Goal: Information Seeking & Learning: Learn about a topic

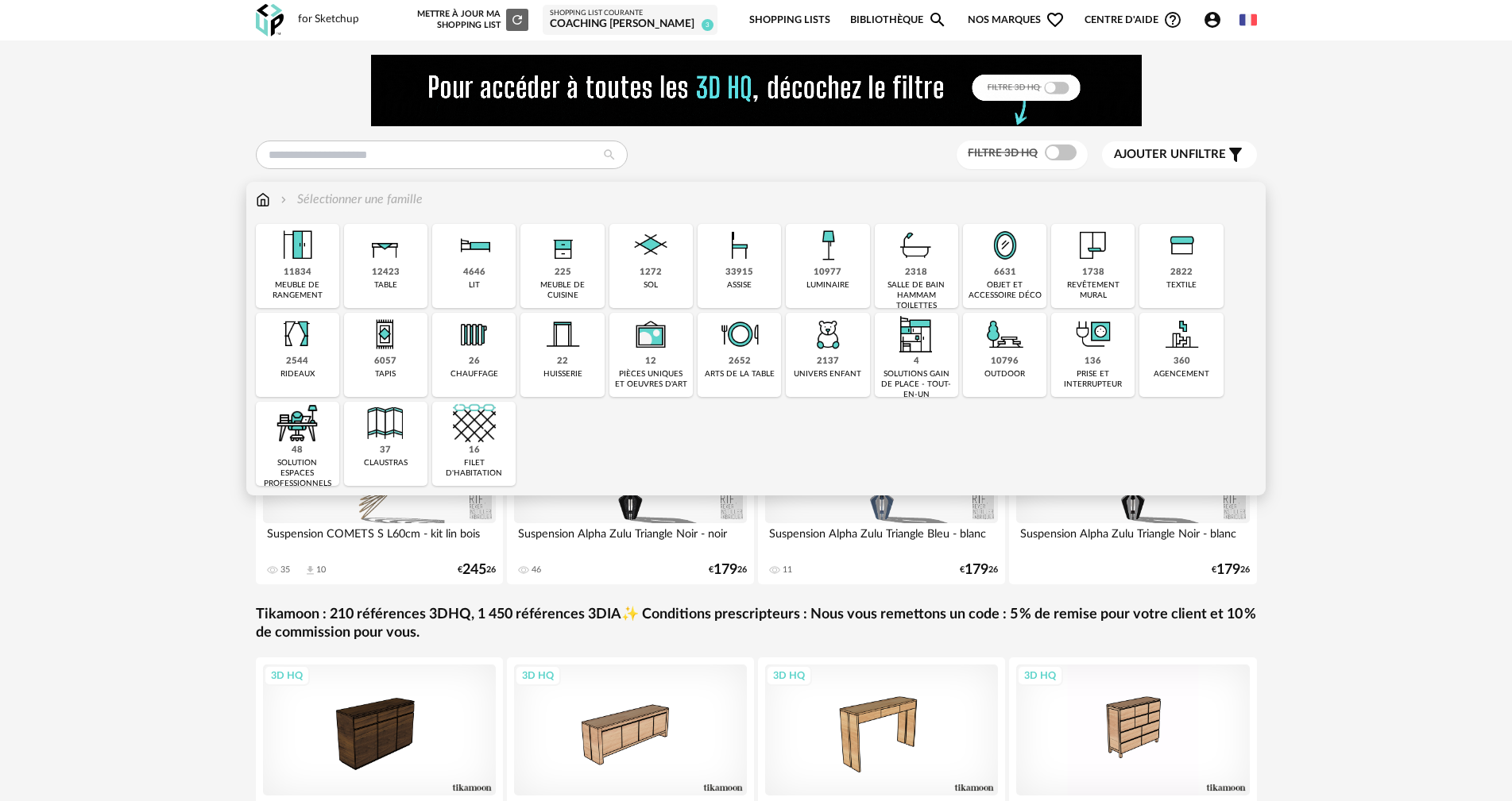
click at [827, 232] on img at bounding box center [828, 245] width 43 height 43
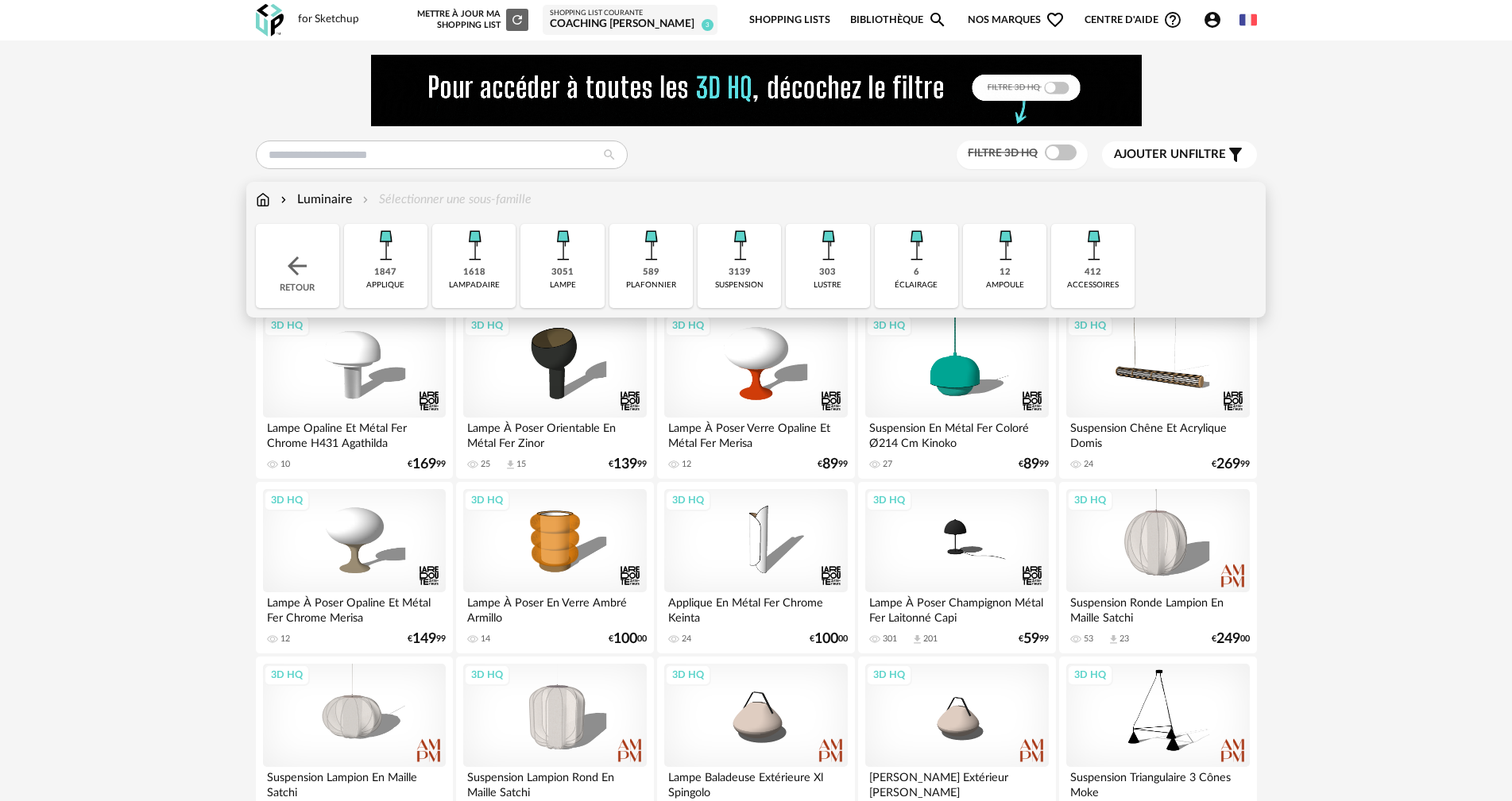
click at [559, 256] on img at bounding box center [562, 245] width 43 height 43
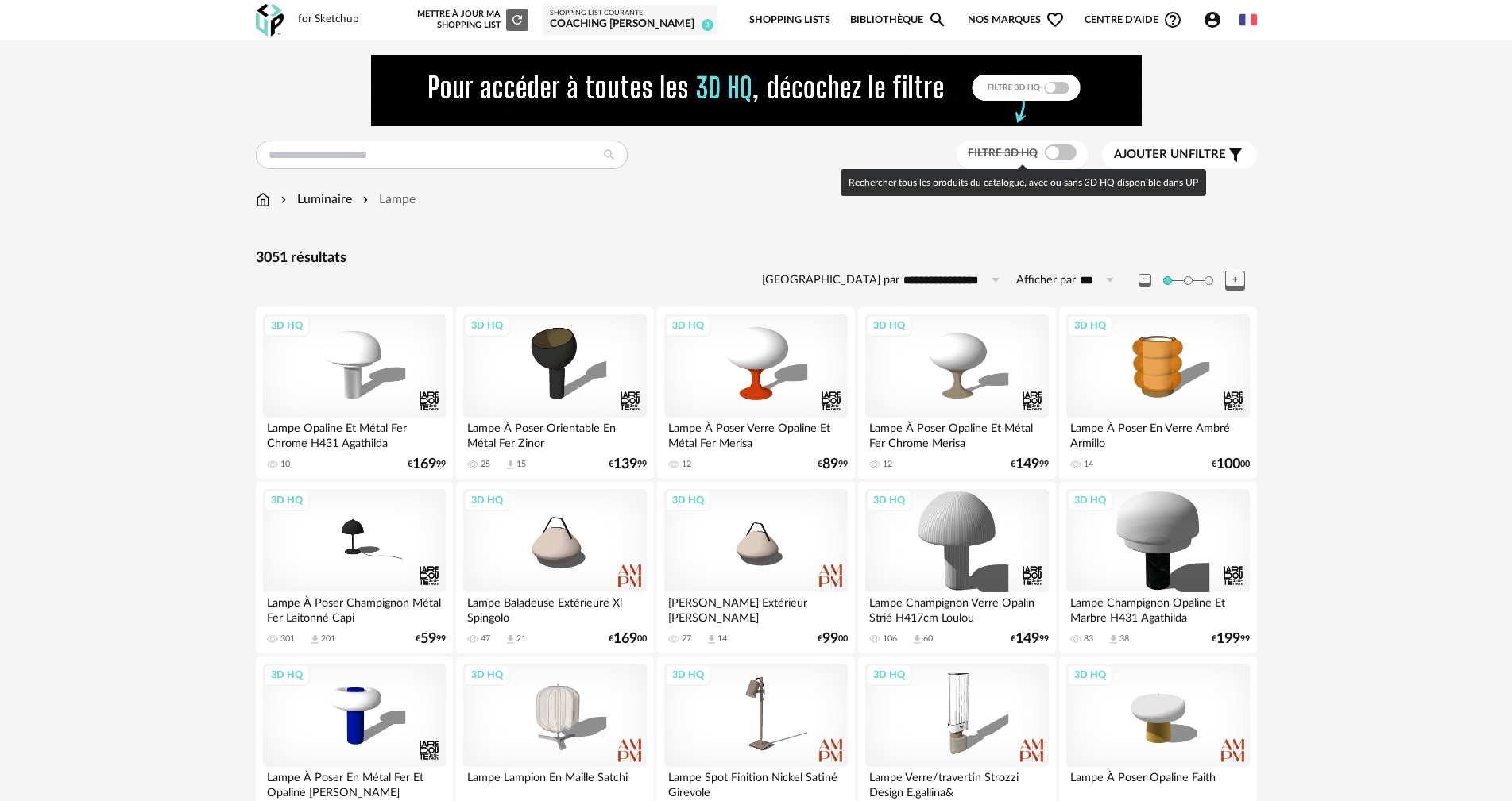
click at [1062, 147] on span at bounding box center [1061, 153] width 32 height 16
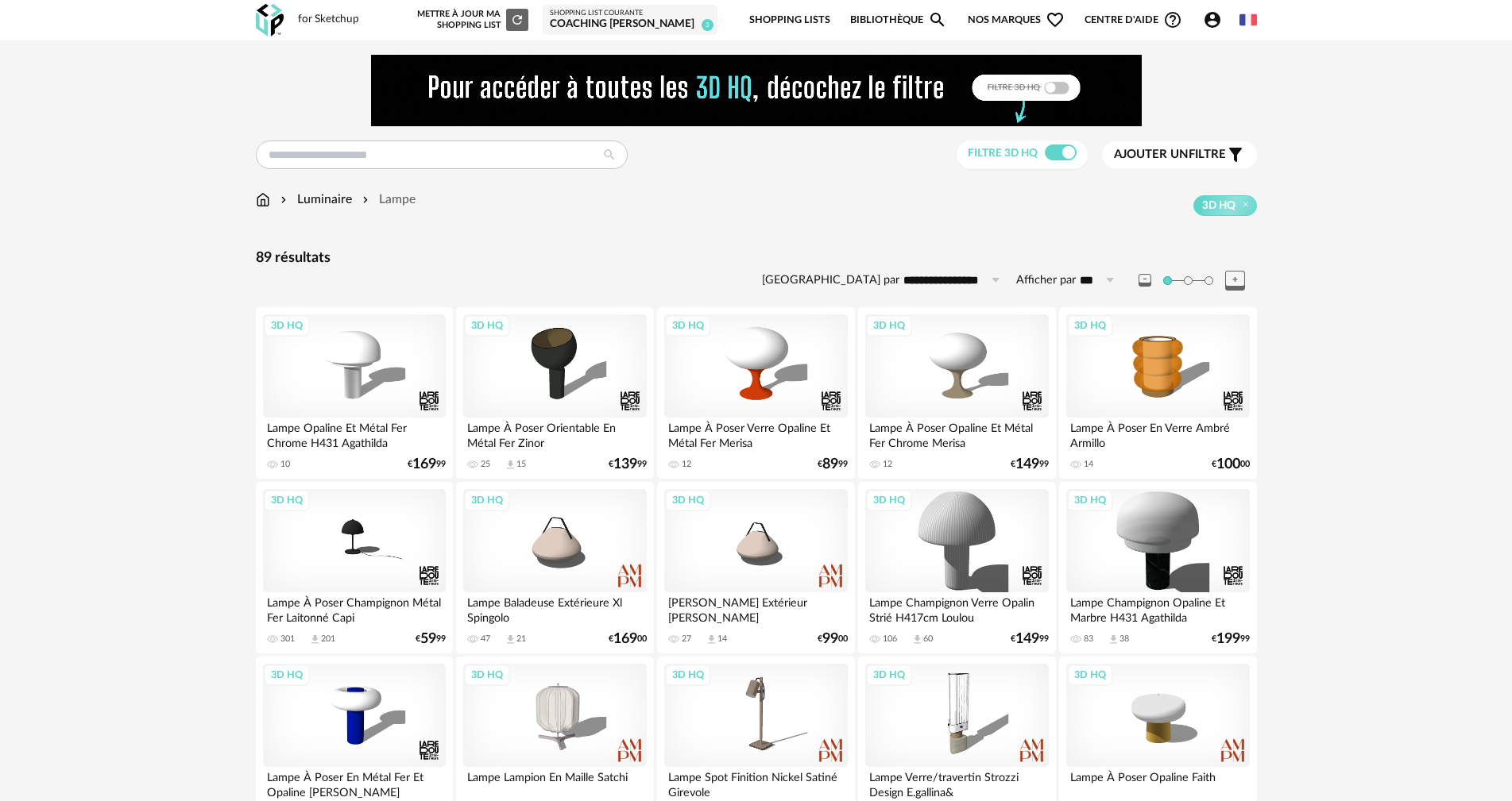
click at [1198, 150] on span "Ajouter un filtre" at bounding box center [1170, 155] width 112 height 16
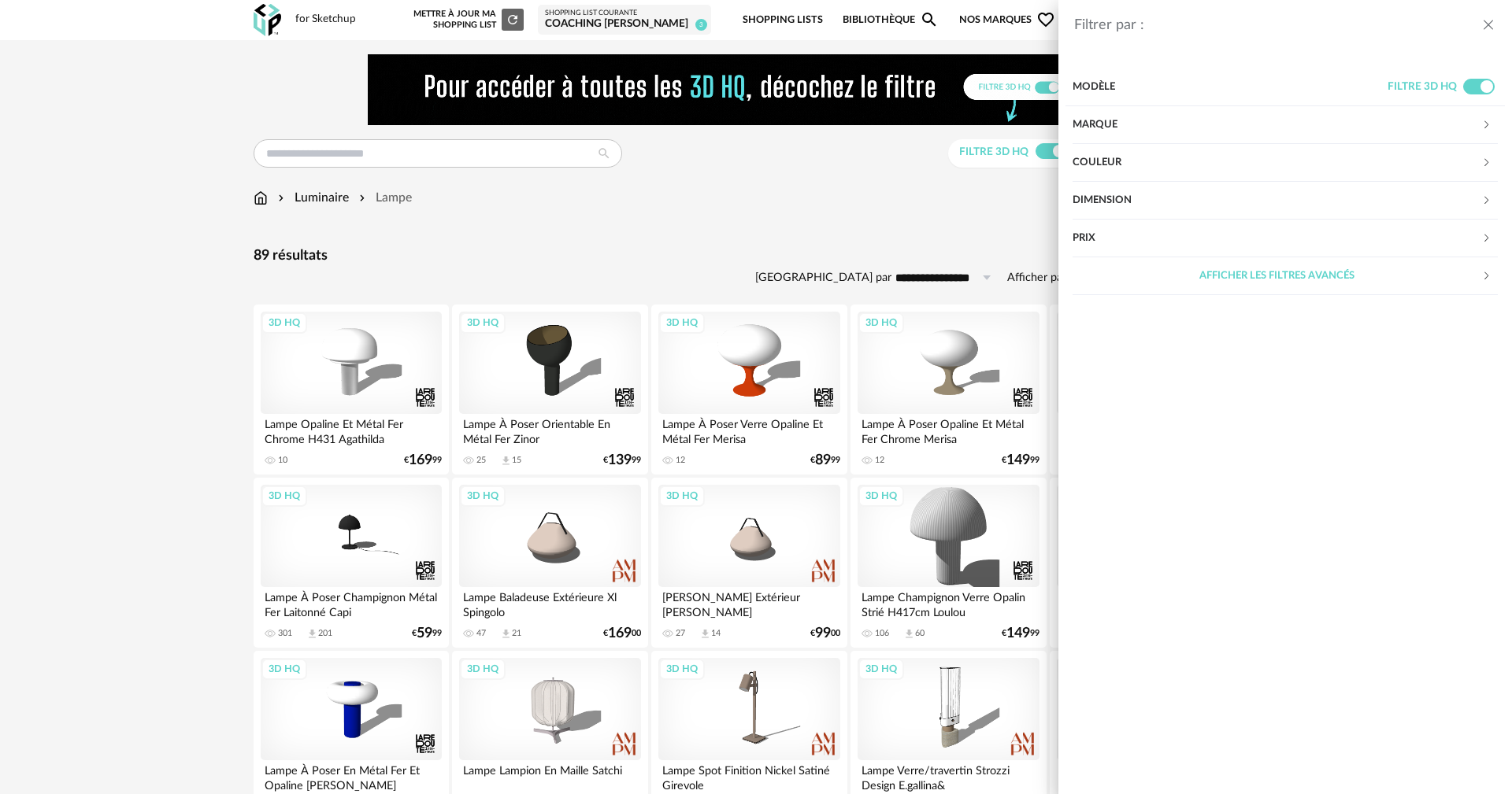
click at [1087, 123] on div "Marque" at bounding box center [1277, 125] width 409 height 38
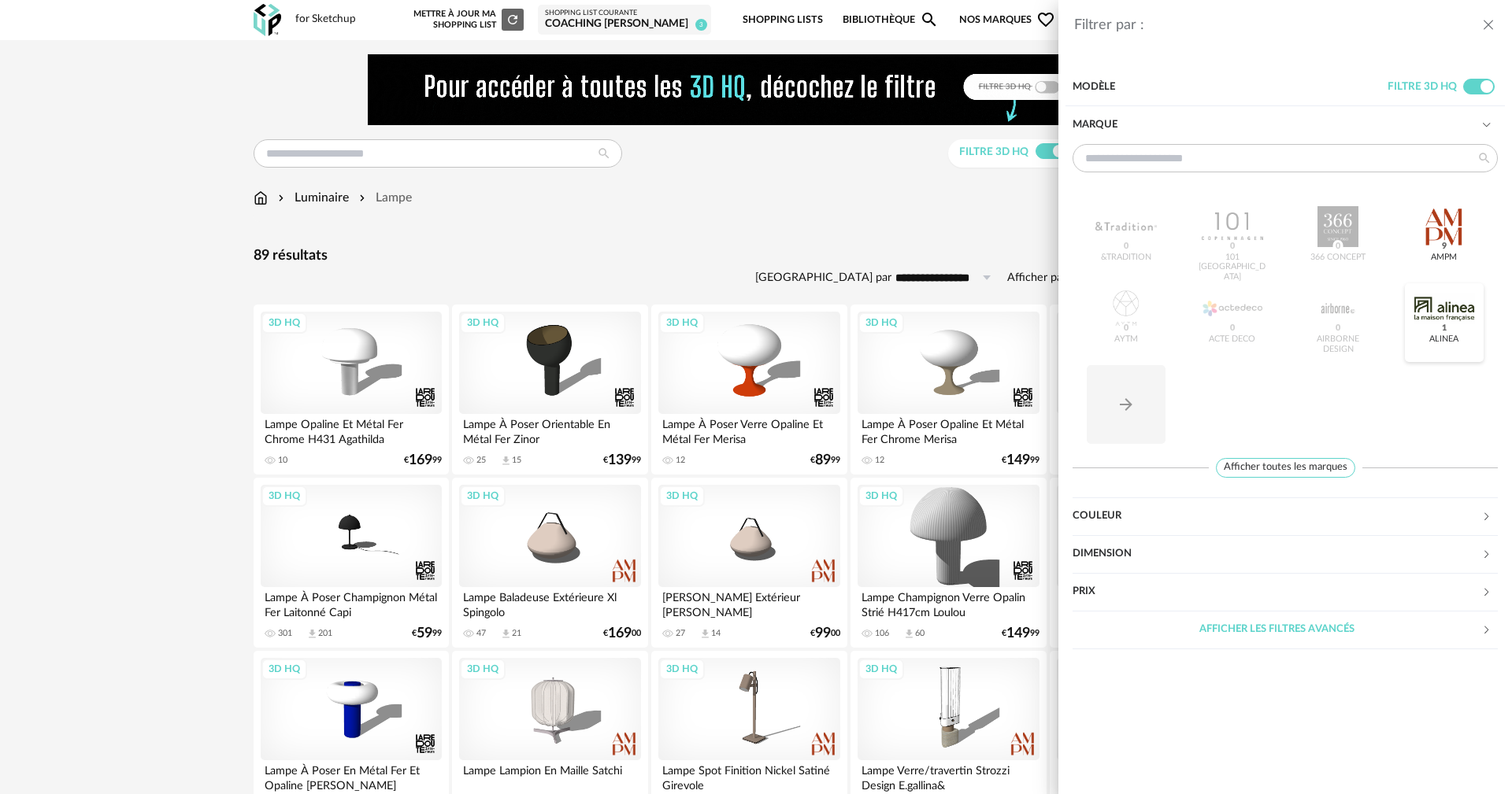
click at [1459, 316] on div at bounding box center [1444, 308] width 62 height 41
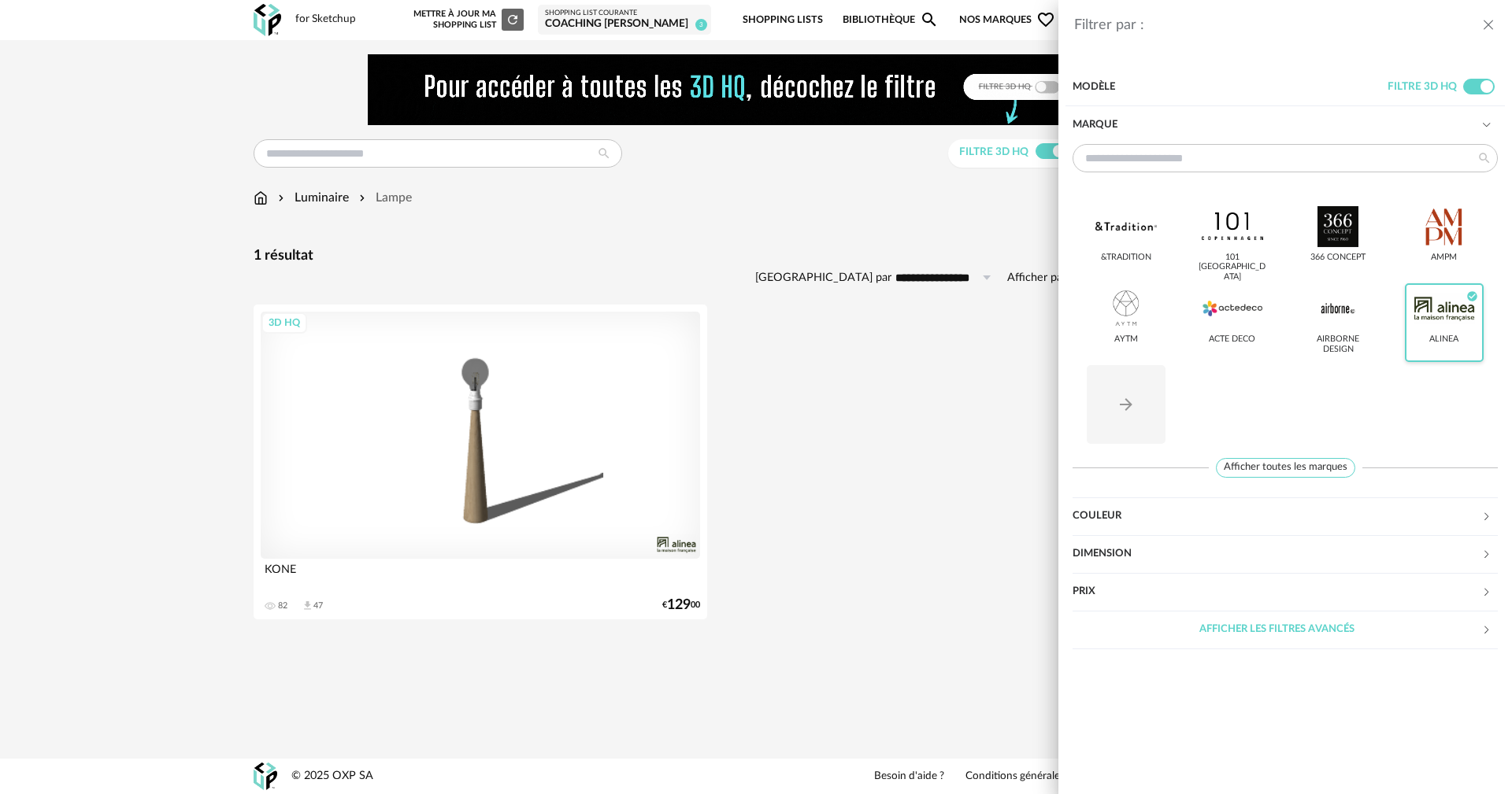
click at [1470, 296] on icon "Check Circle icon" at bounding box center [1471, 296] width 11 height 11
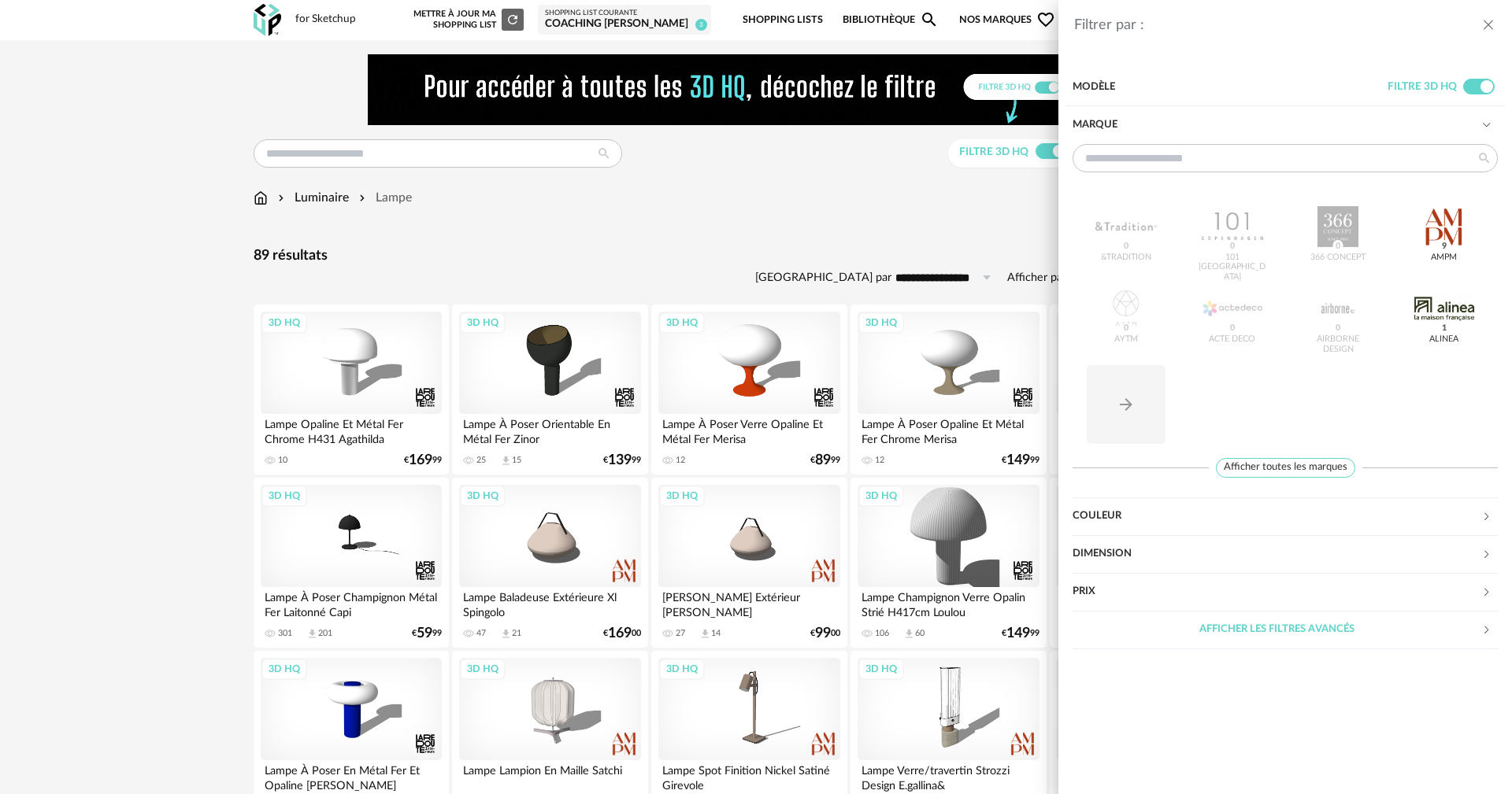
click at [852, 197] on div "Filtrer par : Modèle Filtre 3D HQ Marque &tradition 0 101 Copenhagen 0 366 Conc…" at bounding box center [756, 397] width 1512 height 794
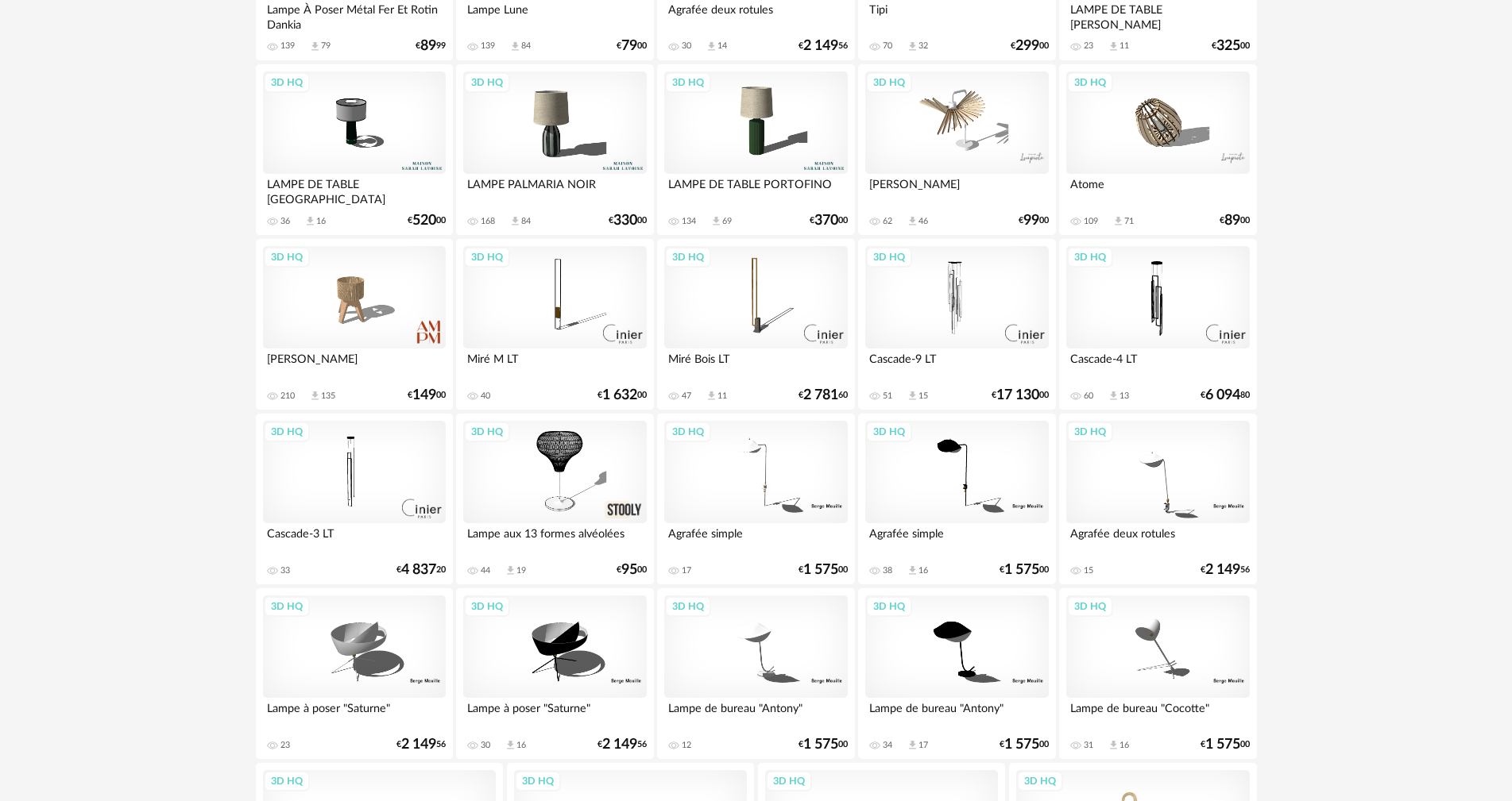
scroll to position [2745, 0]
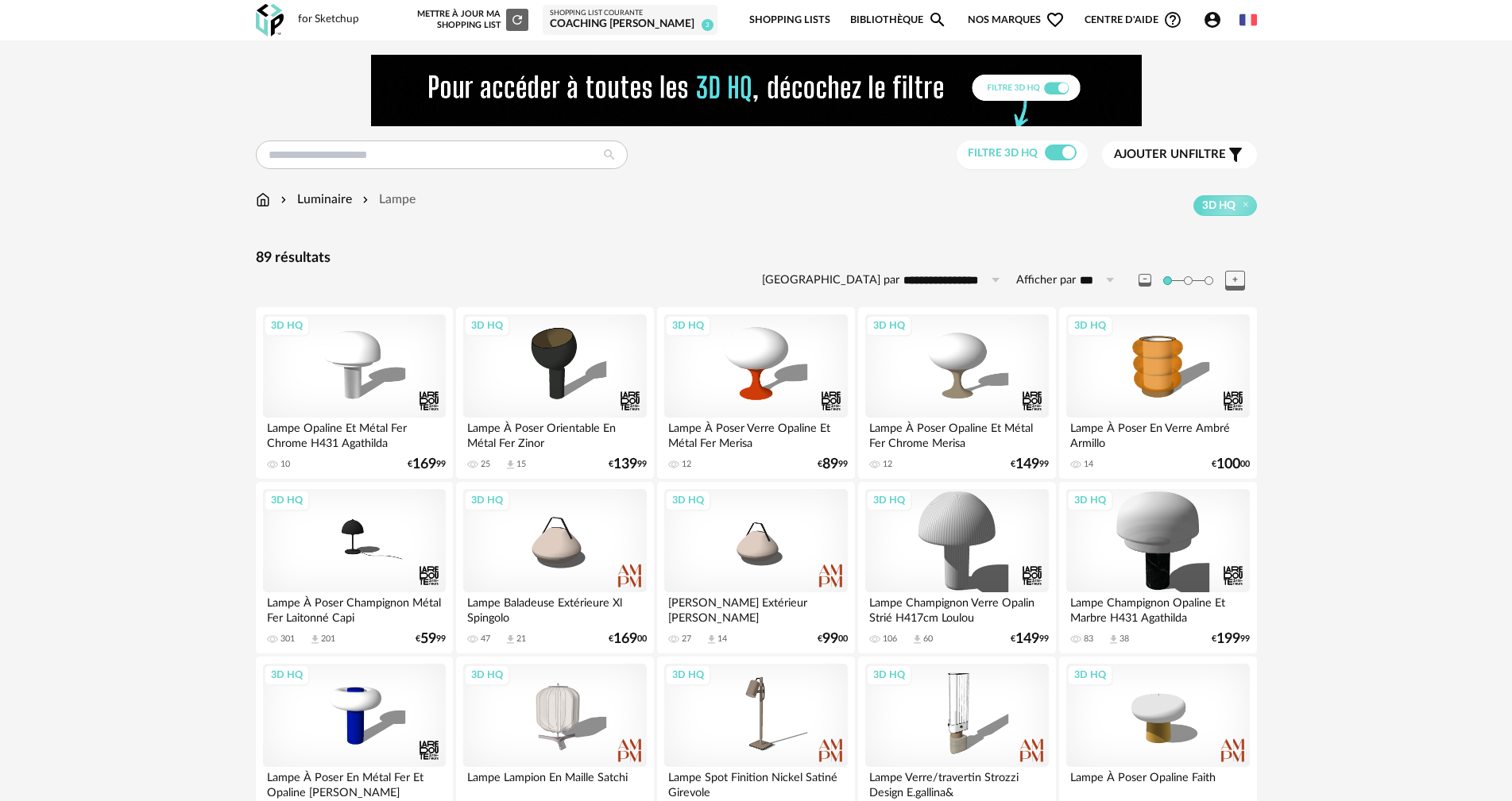
click at [1209, 280] on span at bounding box center [1209, 281] width 9 height 9
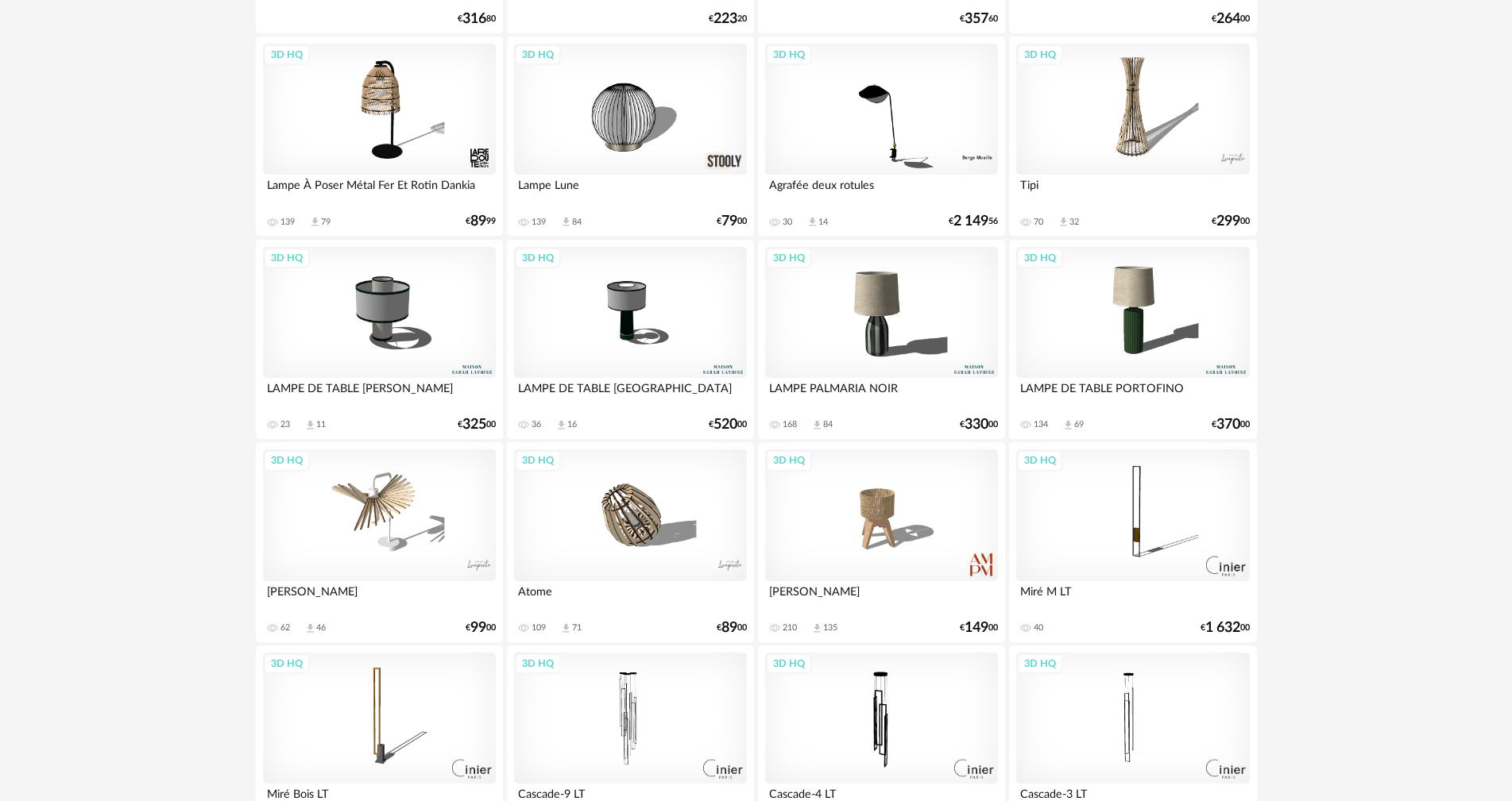
scroll to position [3226, 0]
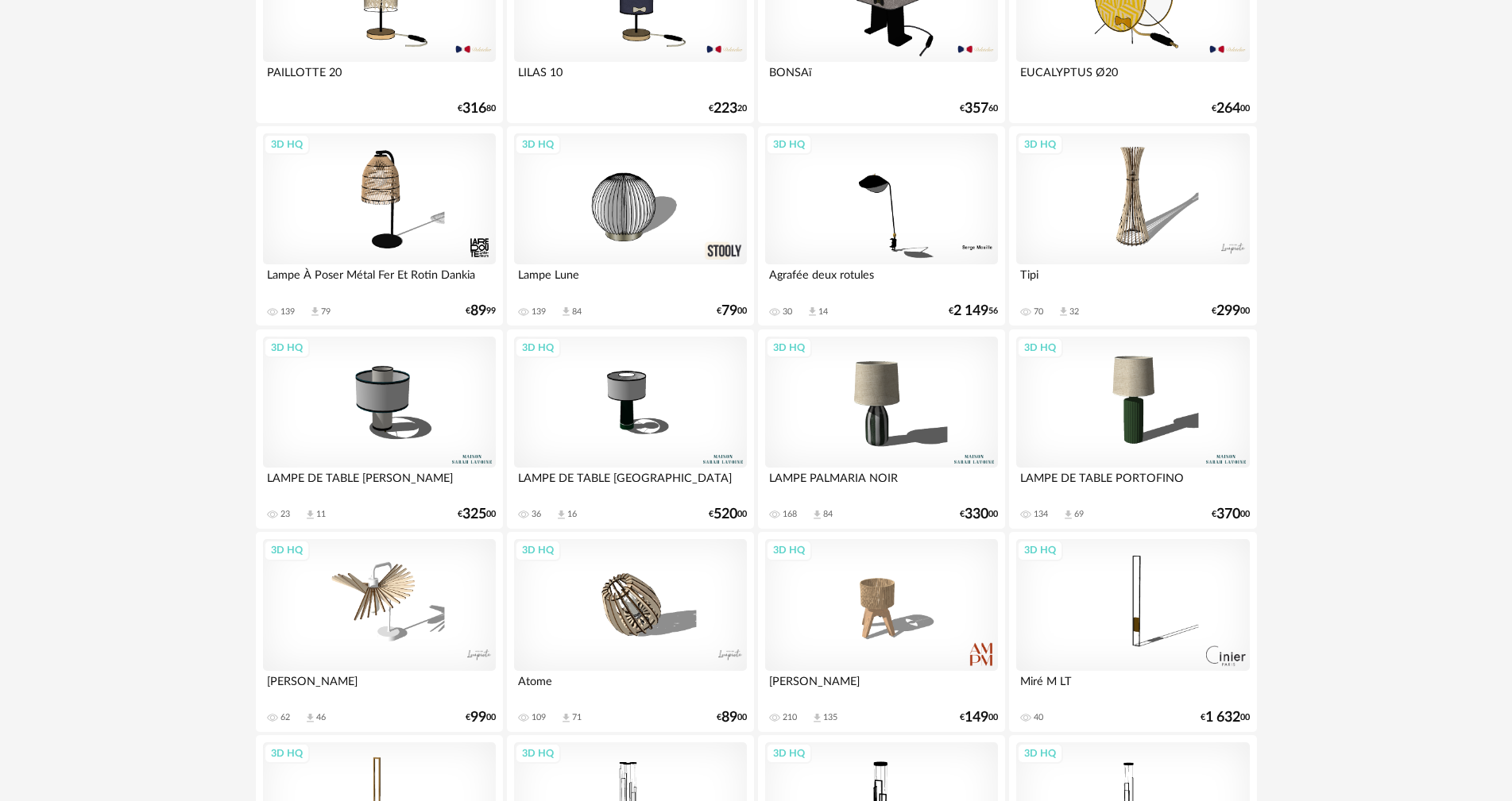
click at [912, 400] on div "3D HQ" at bounding box center [881, 402] width 234 height 131
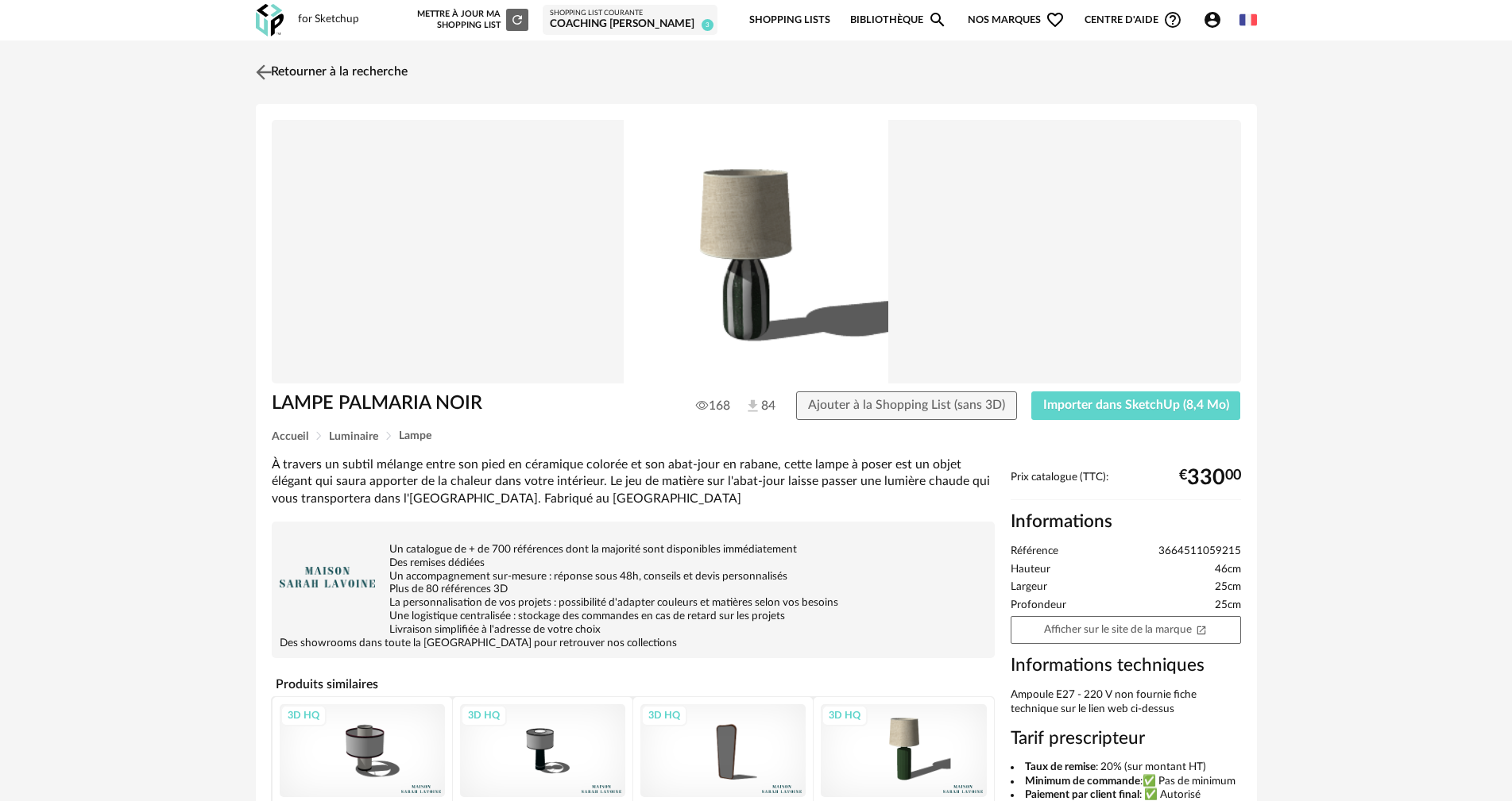
click at [263, 67] on img at bounding box center [263, 72] width 23 height 23
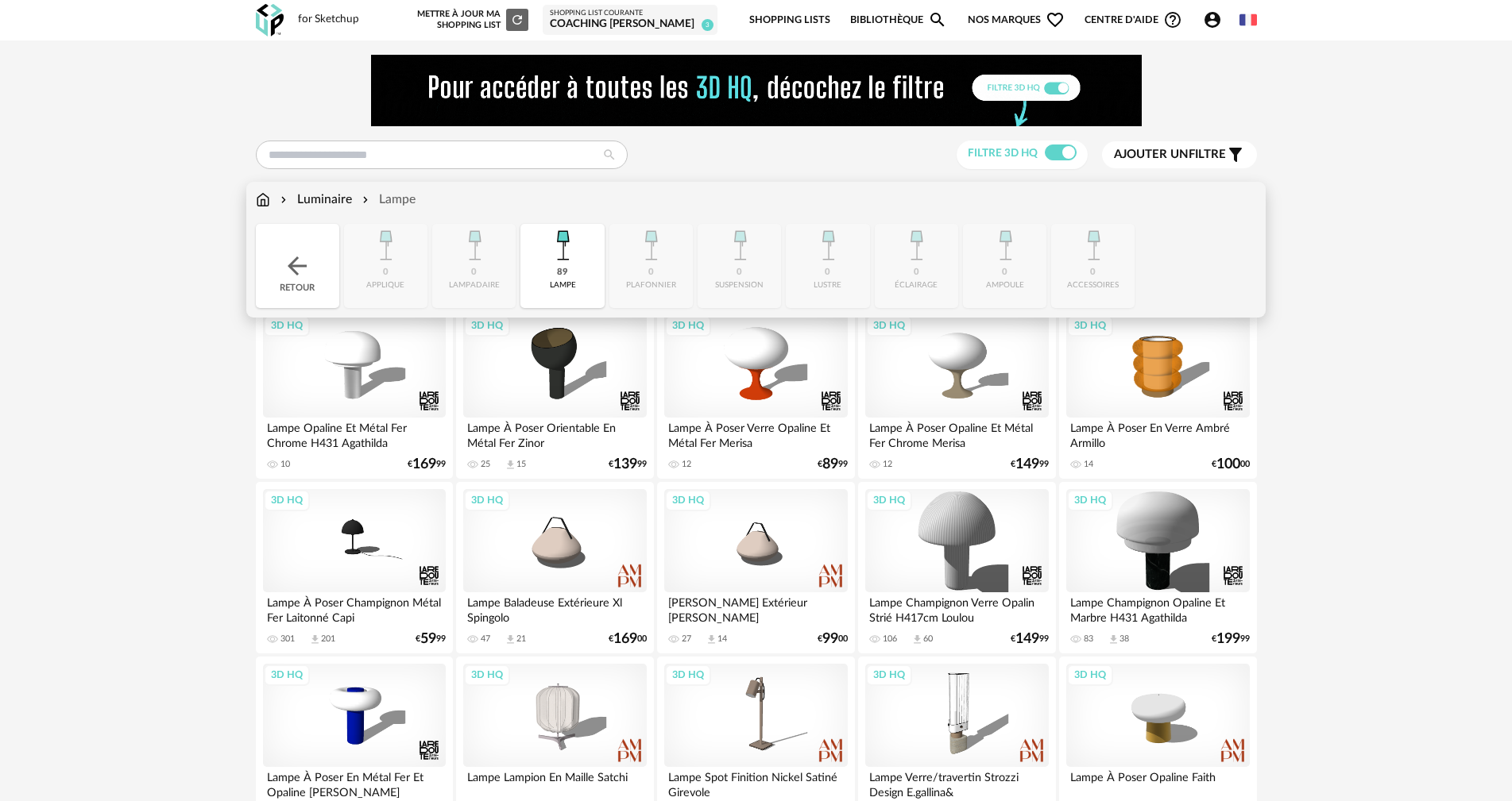
click at [267, 201] on img at bounding box center [263, 200] width 14 height 19
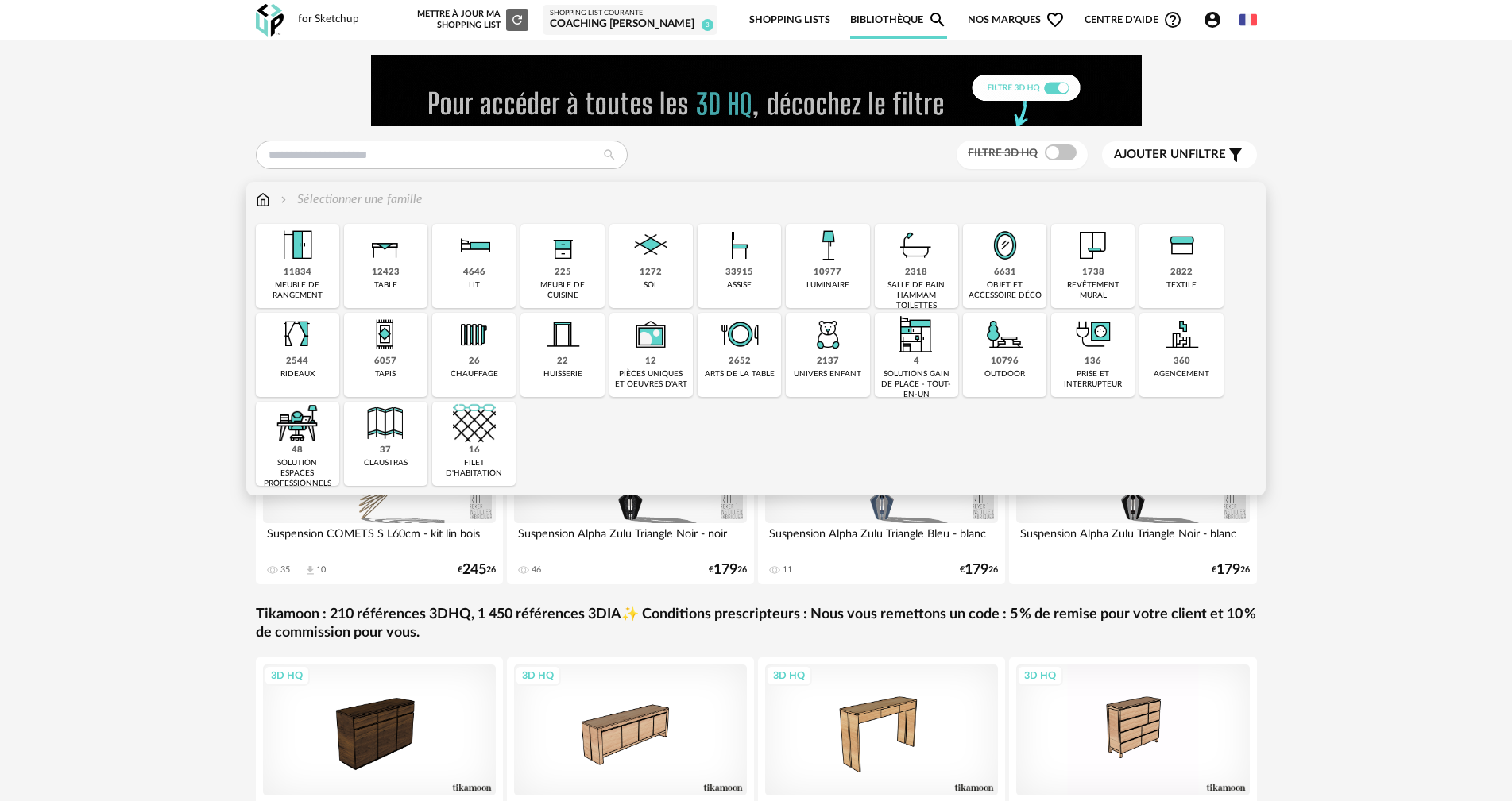
click at [563, 249] on img at bounding box center [562, 245] width 43 height 43
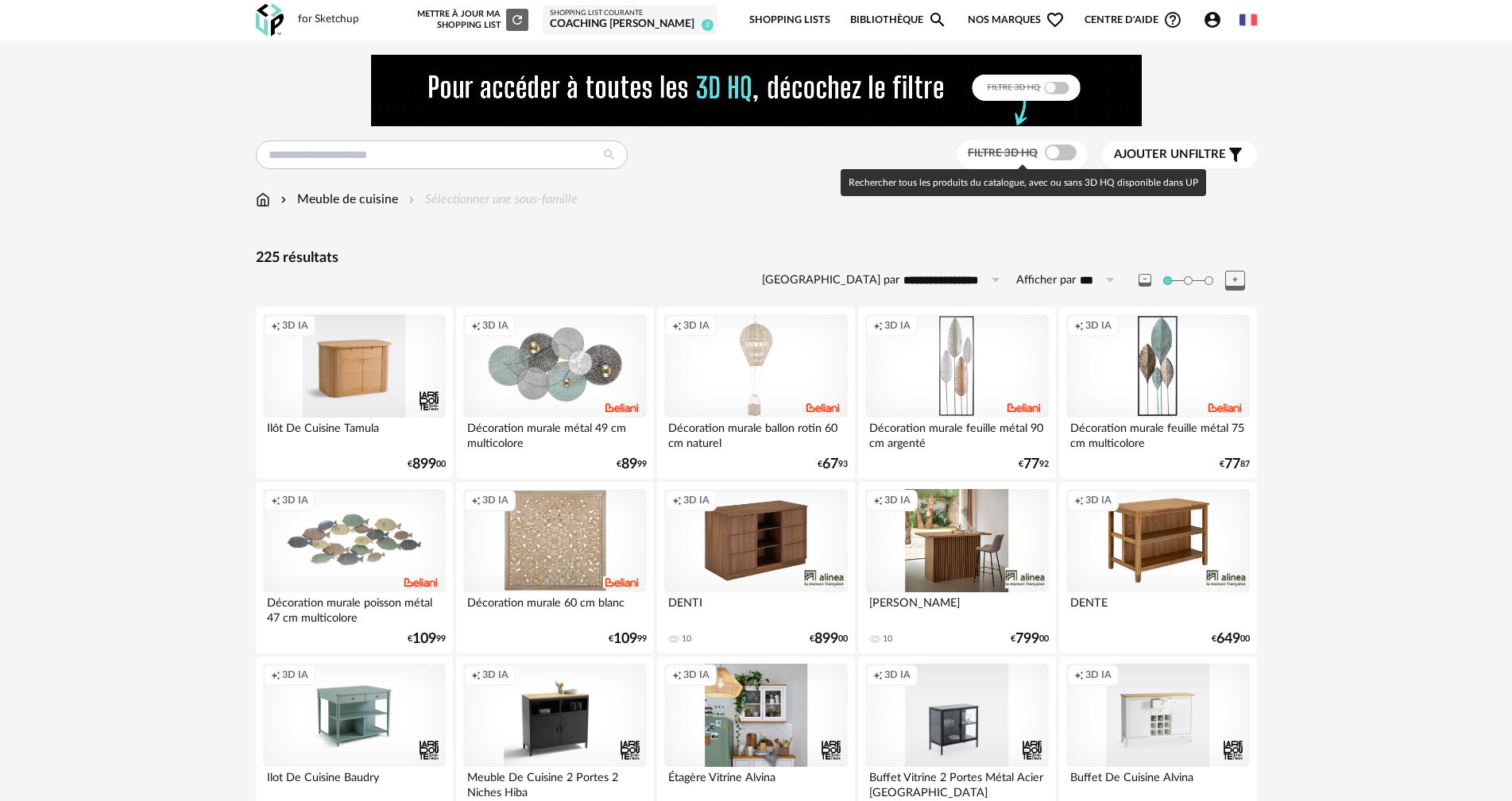
click at [1065, 151] on span at bounding box center [1061, 153] width 32 height 16
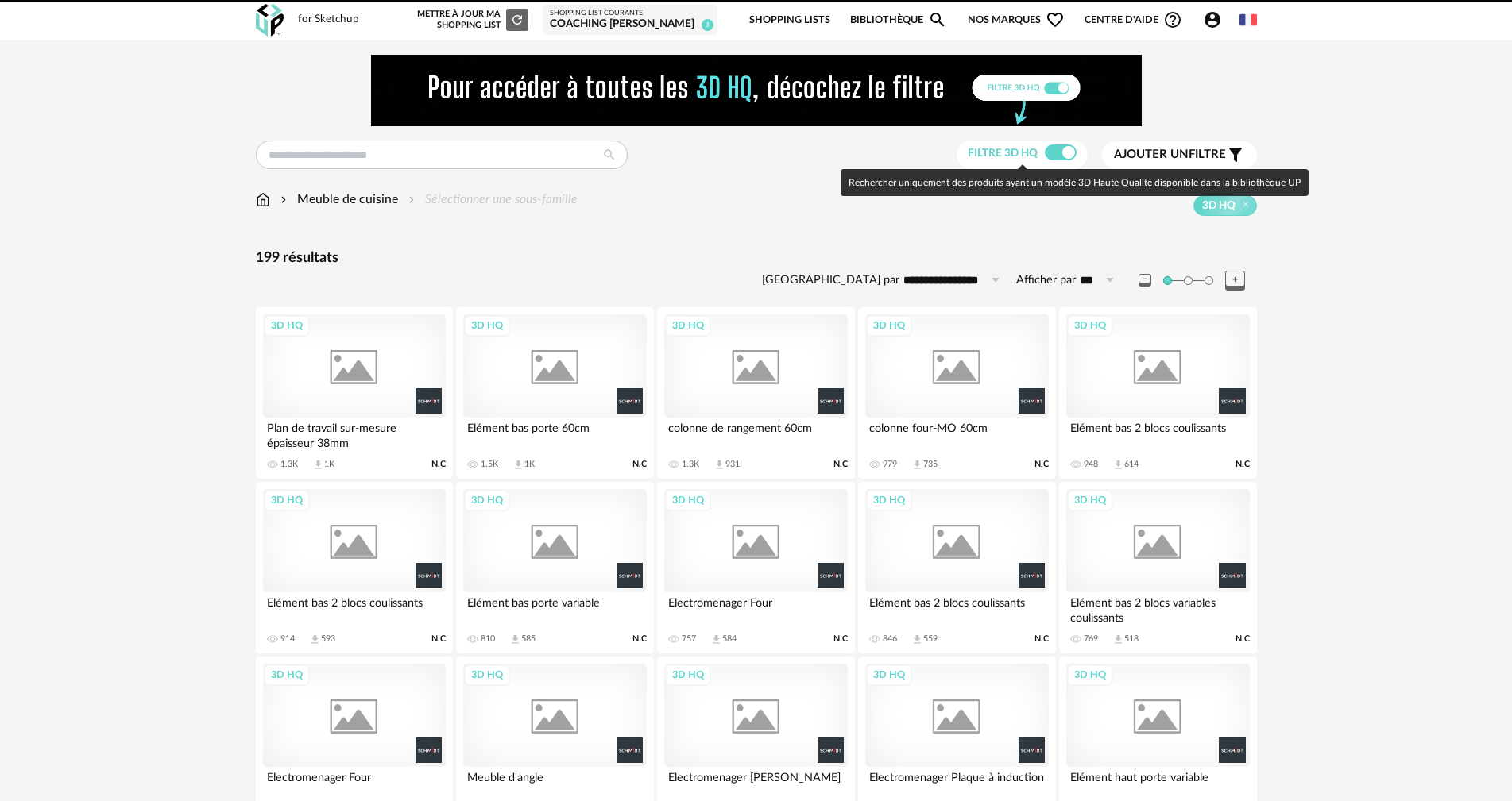
click at [1179, 152] on span "Ajouter un" at bounding box center [1151, 154] width 75 height 12
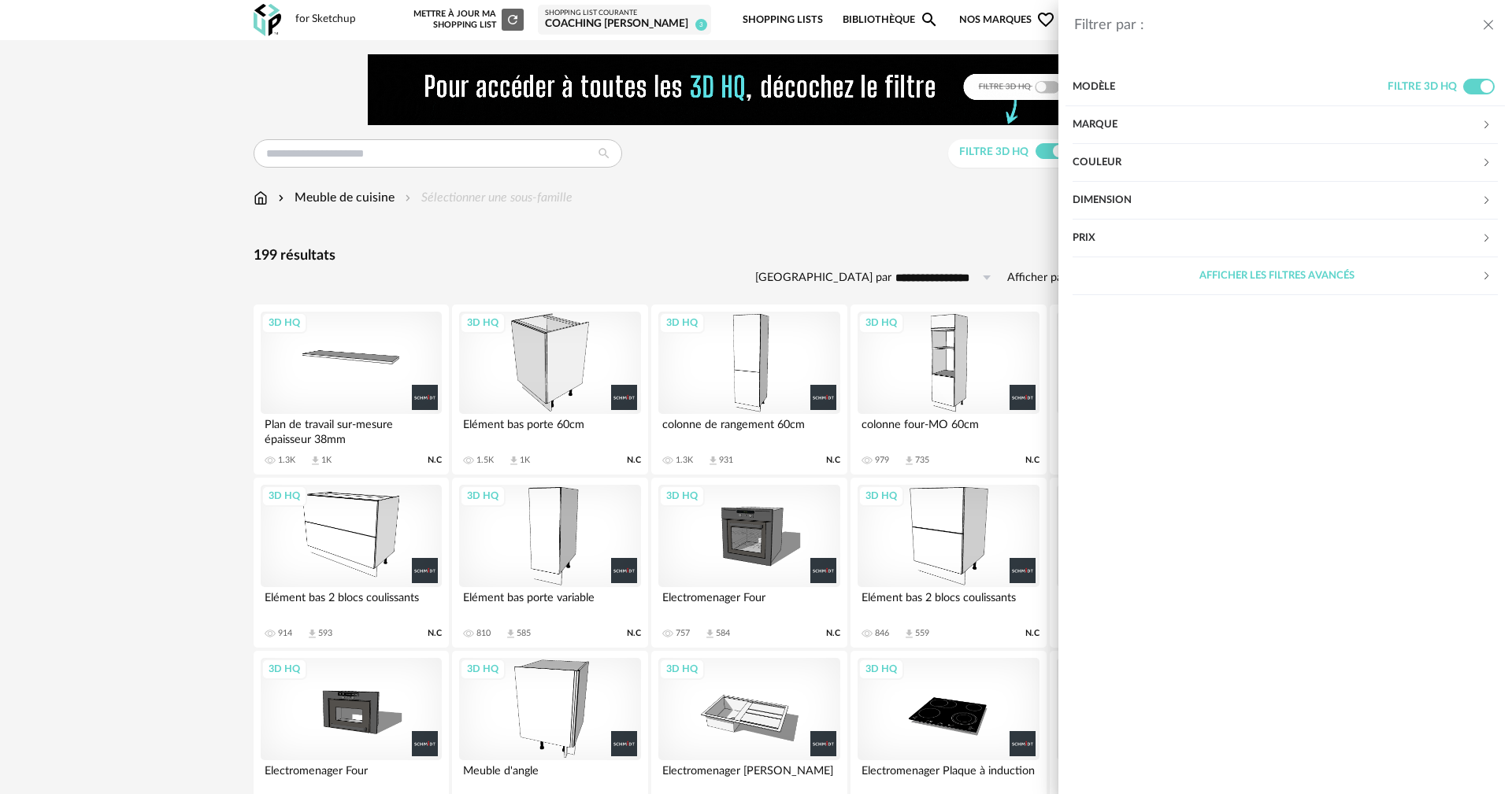
click at [1103, 121] on div "Marque" at bounding box center [1277, 125] width 409 height 38
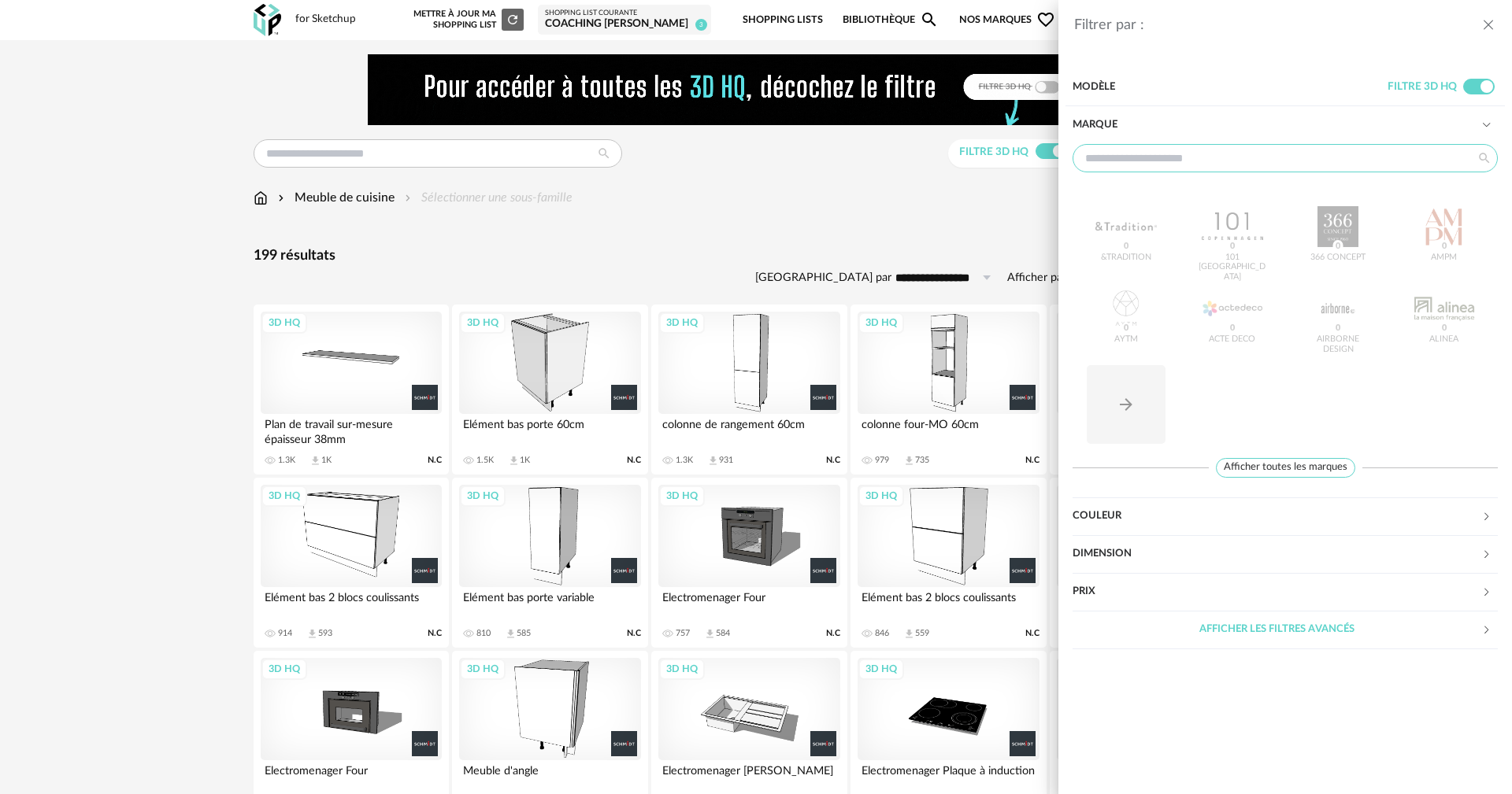
click at [1098, 157] on input "text" at bounding box center [1285, 158] width 425 height 28
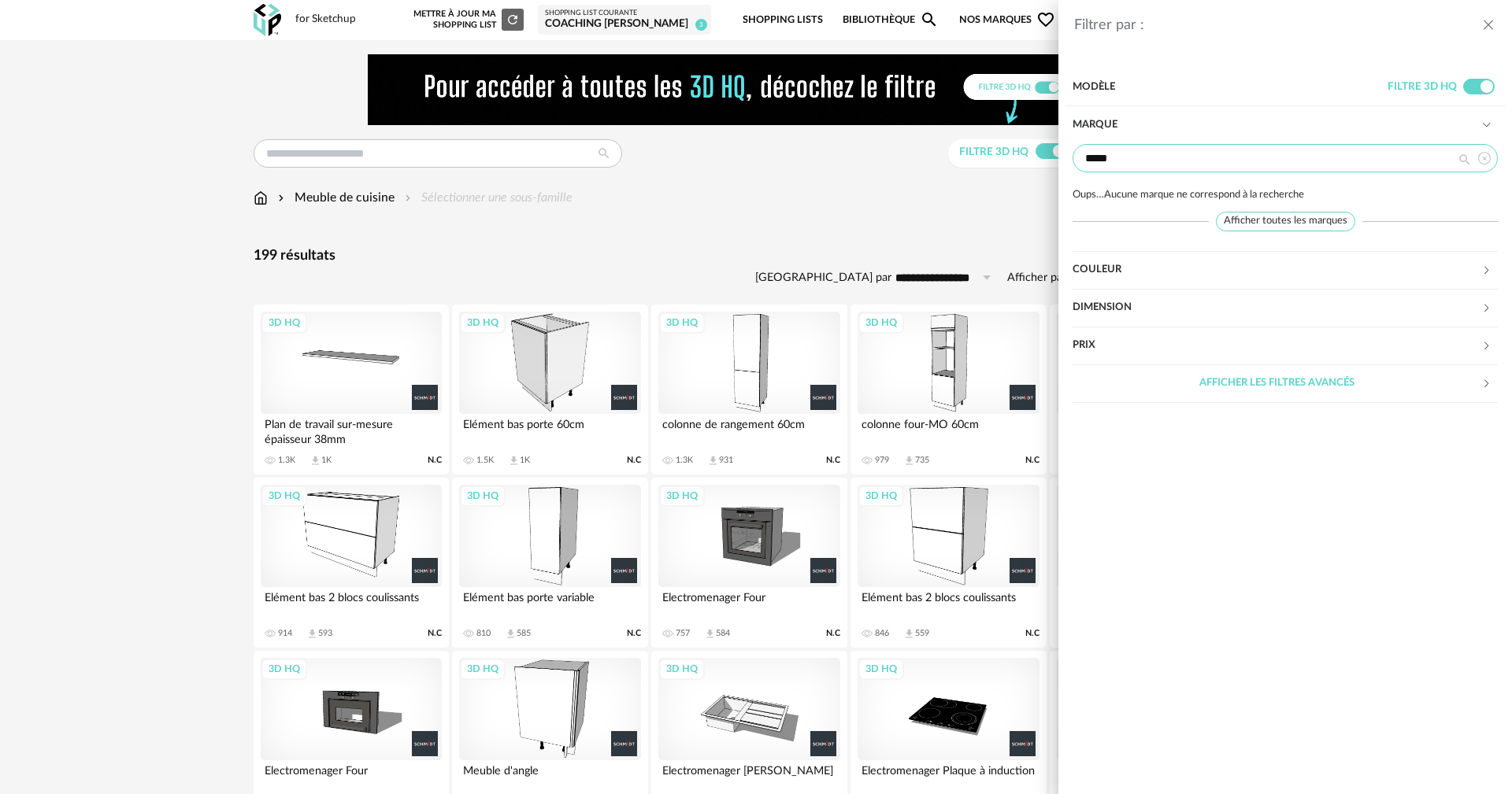
type input "*****"
click at [1486, 25] on icon "close drawer" at bounding box center [1488, 26] width 16 height 16
